Goal: Navigation & Orientation: Find specific page/section

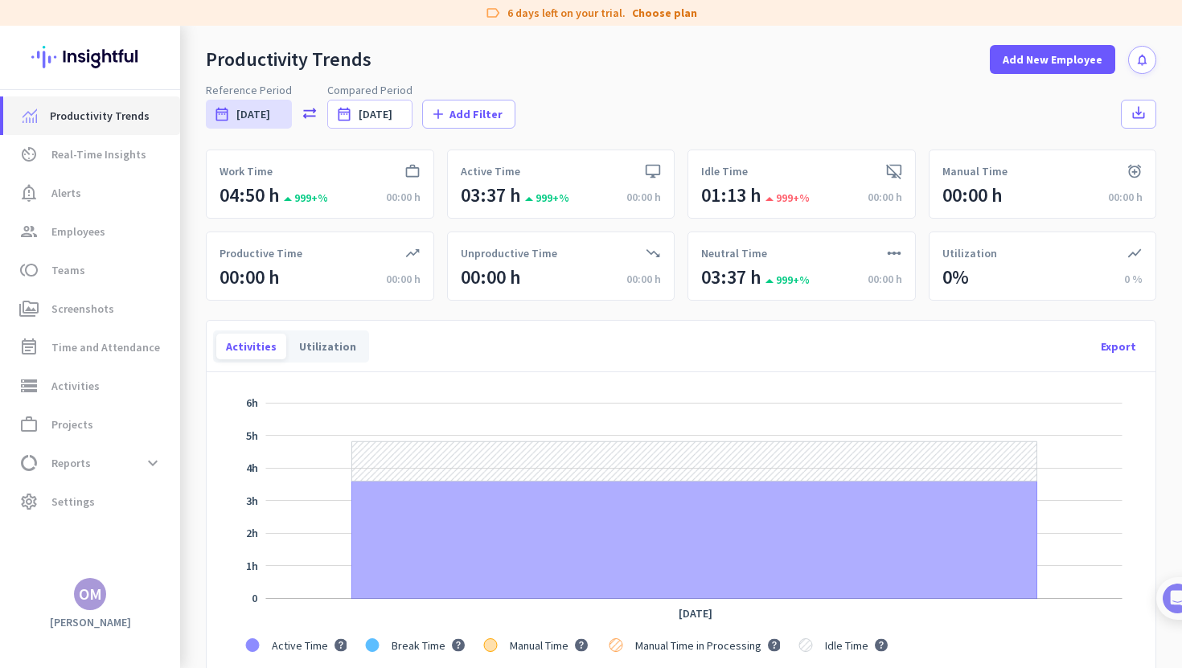
click at [100, 110] on span "Productivity Trends" at bounding box center [100, 115] width 100 height 19
click at [100, 118] on span "Productivity Trends" at bounding box center [100, 115] width 100 height 19
click at [84, 236] on span "Employees" at bounding box center [78, 231] width 54 height 19
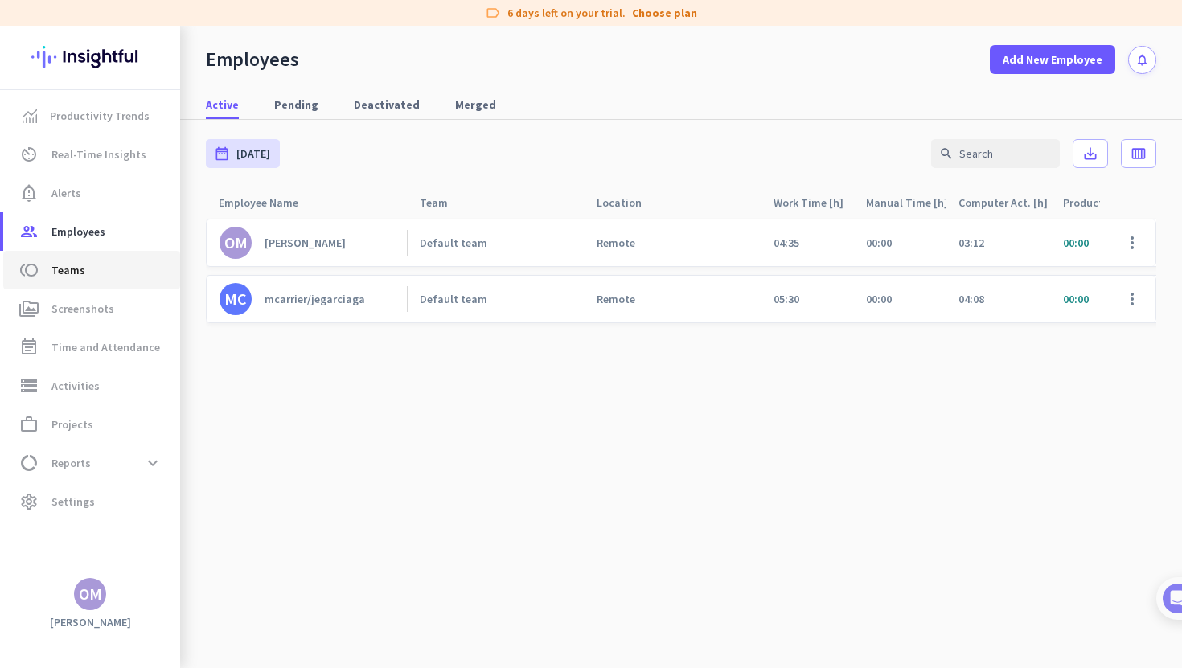
click at [74, 282] on link "toll Teams" at bounding box center [91, 270] width 177 height 39
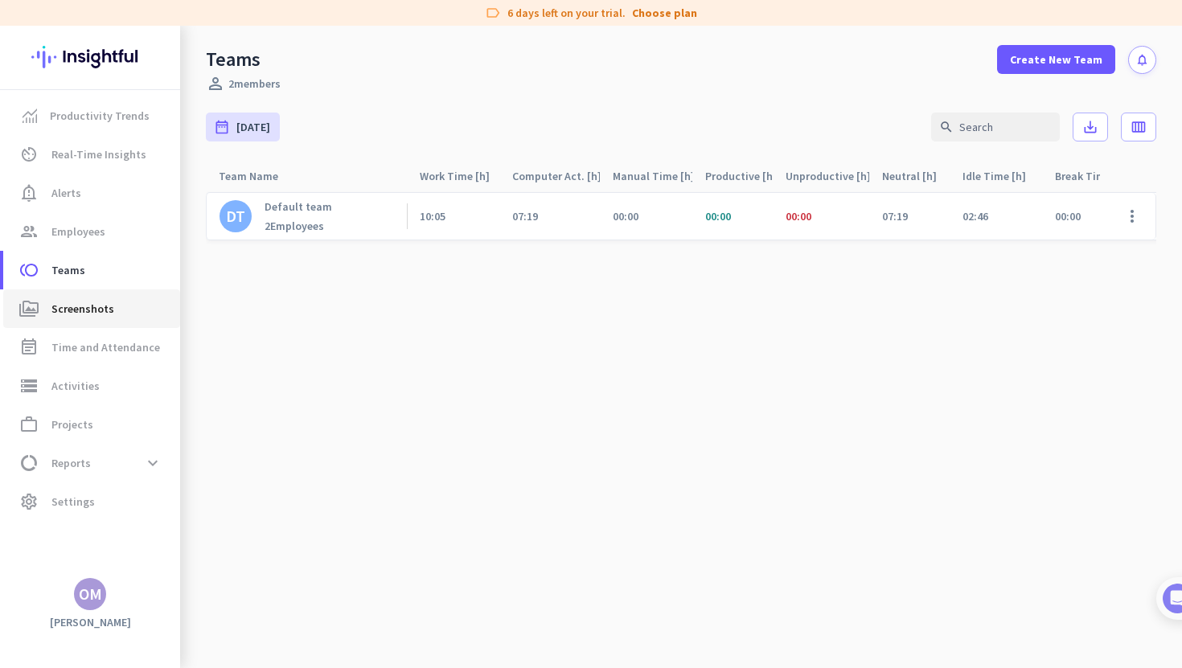
click at [68, 315] on span "Screenshots" at bounding box center [82, 308] width 63 height 19
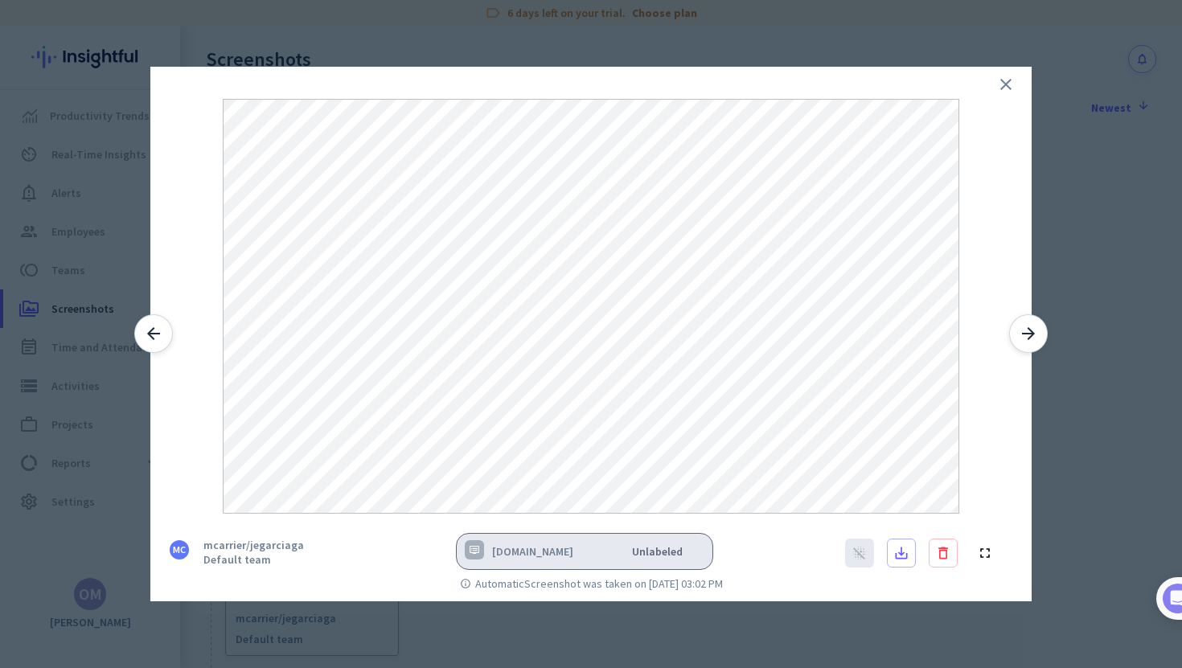
click at [1041, 330] on button "arrow_forward" at bounding box center [1028, 333] width 39 height 39
click at [1030, 333] on icon "arrow_forward" at bounding box center [1028, 333] width 19 height 19
click at [141, 336] on button "arrow_back" at bounding box center [153, 333] width 39 height 39
click at [1025, 334] on icon "arrow_forward" at bounding box center [1028, 333] width 19 height 19
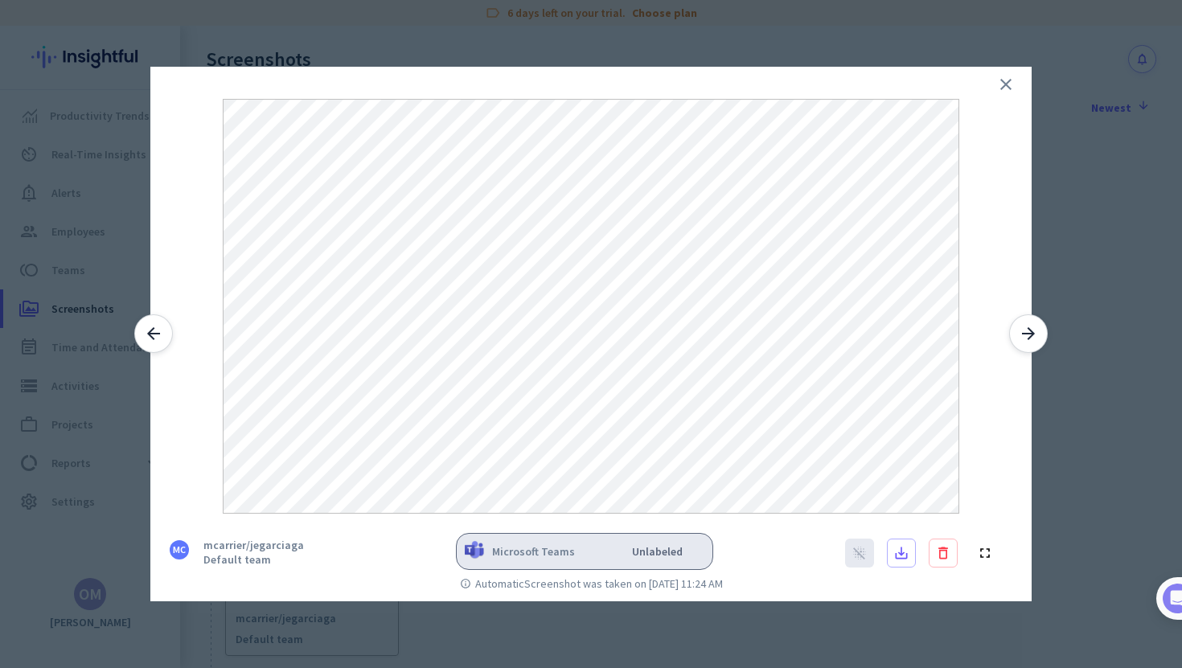
click at [1025, 334] on icon "arrow_forward" at bounding box center [1028, 333] width 19 height 19
click at [1022, 80] on div at bounding box center [590, 290] width 881 height 447
click at [1020, 81] on div at bounding box center [590, 290] width 881 height 447
click at [1010, 85] on icon "close" at bounding box center [1005, 84] width 19 height 19
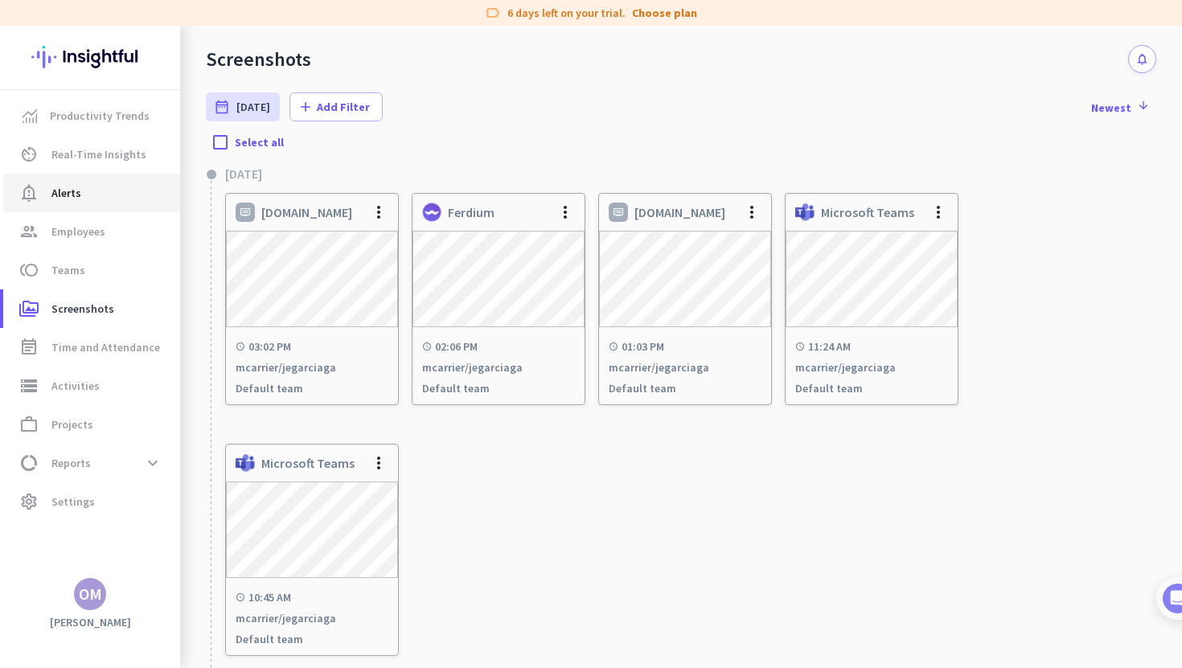
click at [88, 196] on span "notification_important Alerts" at bounding box center [91, 192] width 151 height 19
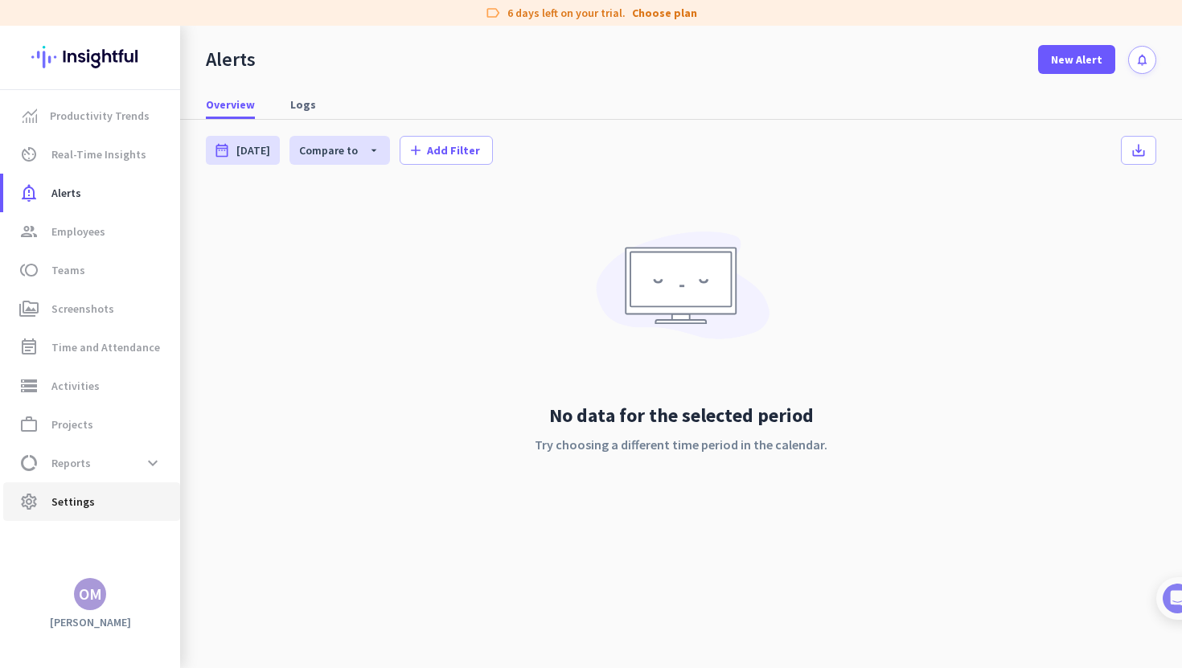
click at [80, 492] on span "Settings" at bounding box center [72, 501] width 43 height 19
